Goal: Check status: Check status

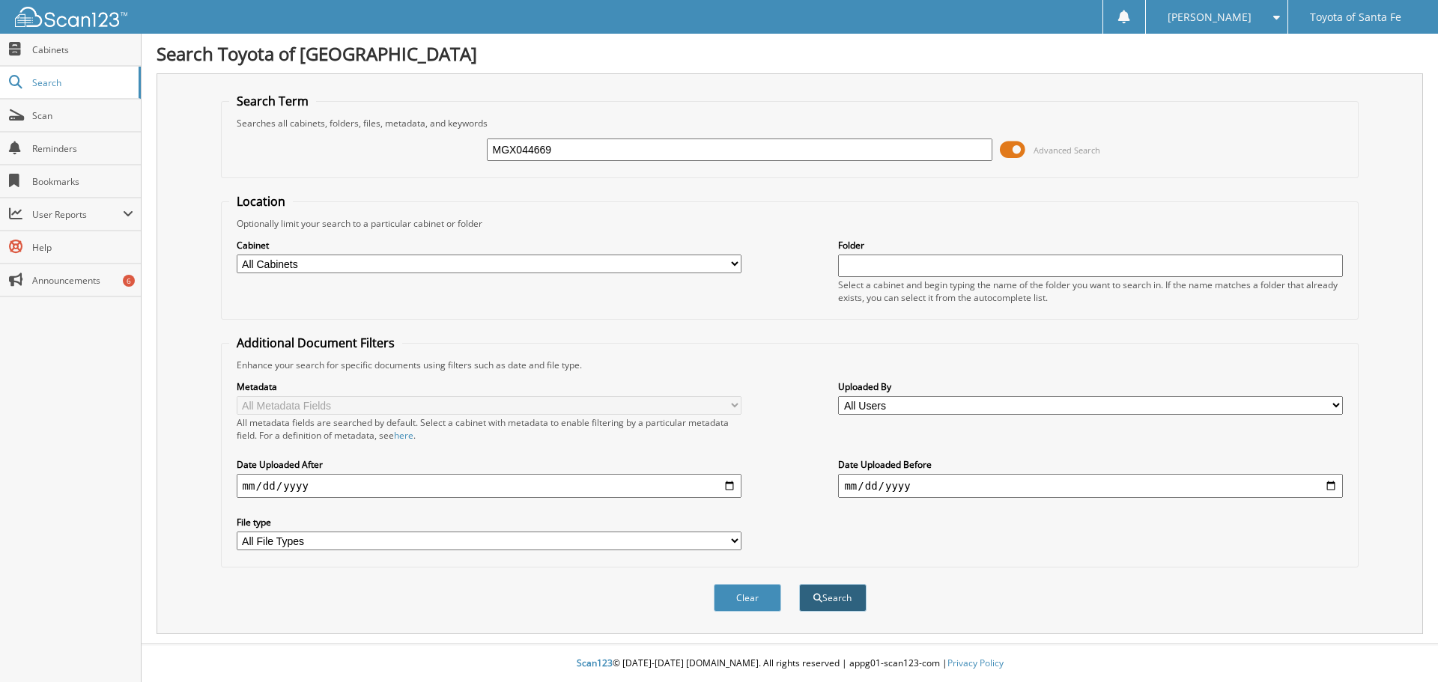
type input "MGX044669"
click at [829, 598] on button "Search" at bounding box center [832, 598] width 67 height 28
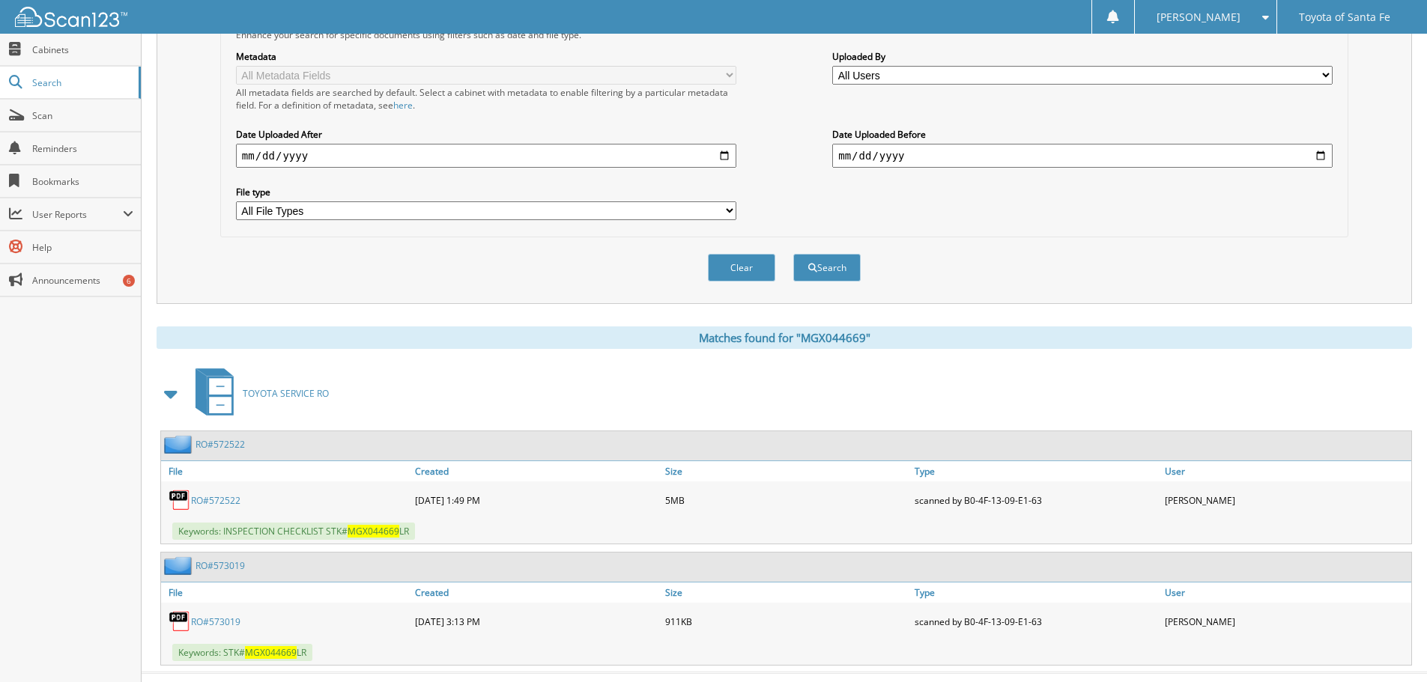
scroll to position [360, 0]
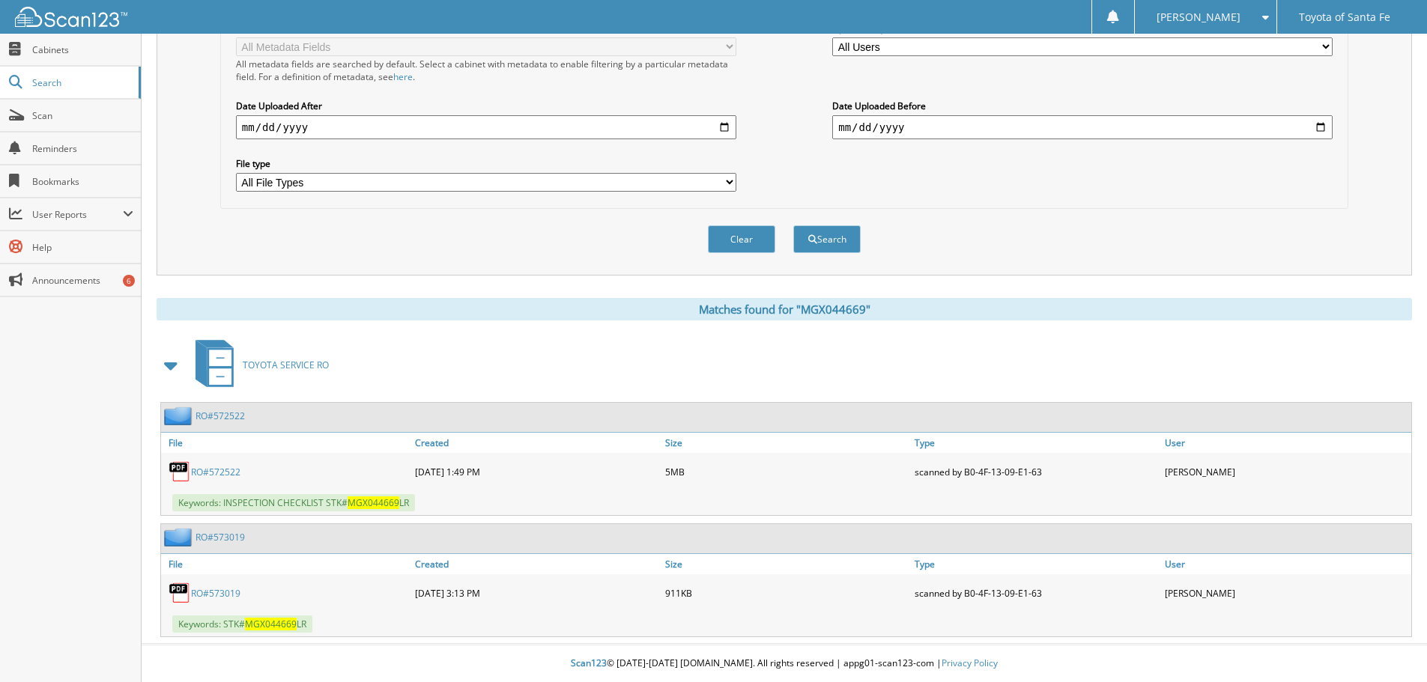
click at [218, 470] on link "RO#572522" at bounding box center [215, 472] width 49 height 13
